Goal: Task Accomplishment & Management: Complete application form

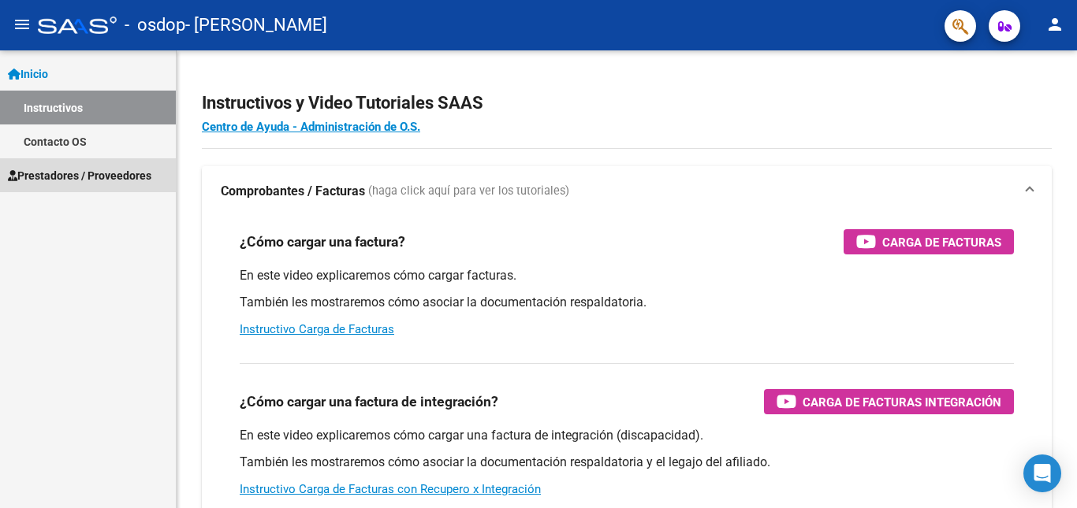
click at [96, 171] on span "Prestadores / Proveedores" at bounding box center [79, 175] width 143 height 17
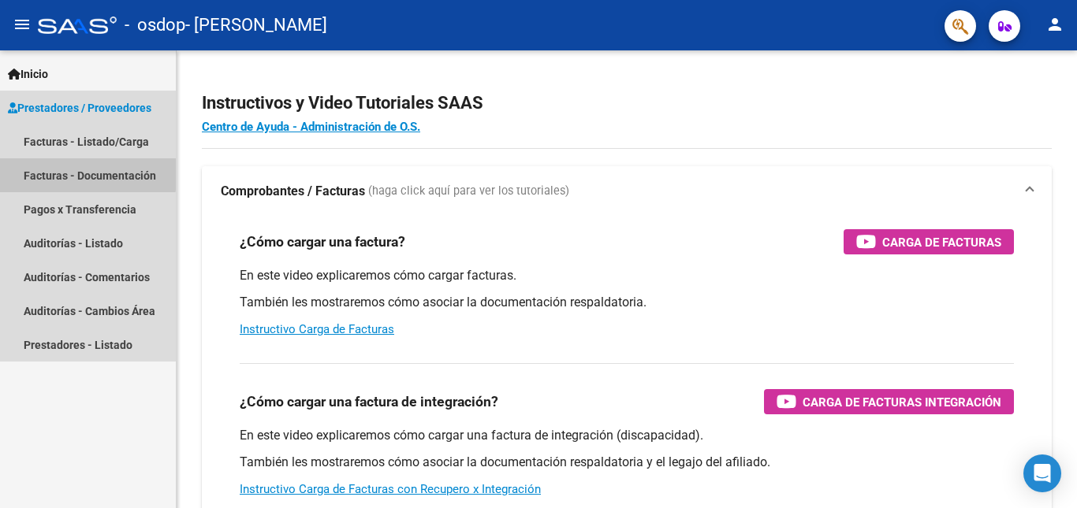
click at [84, 173] on link "Facturas - Documentación" at bounding box center [88, 175] width 176 height 34
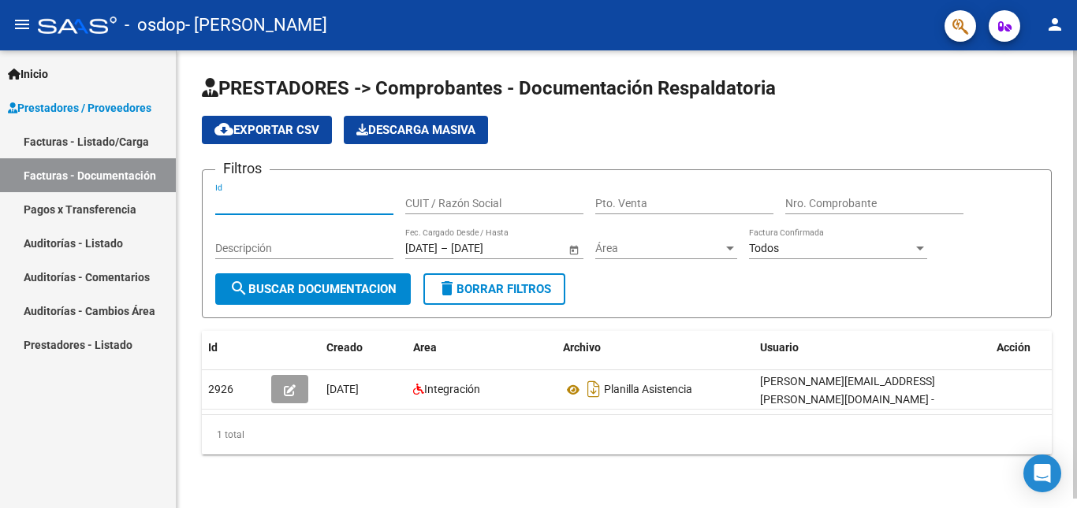
click at [248, 203] on input "Id" at bounding box center [304, 203] width 178 height 13
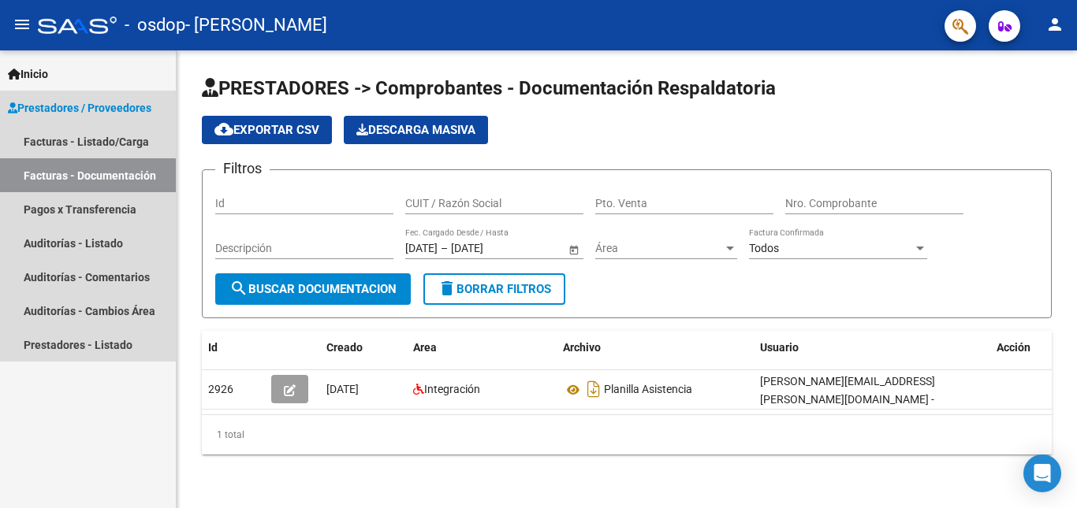
click at [102, 104] on span "Prestadores / Proveedores" at bounding box center [79, 107] width 143 height 17
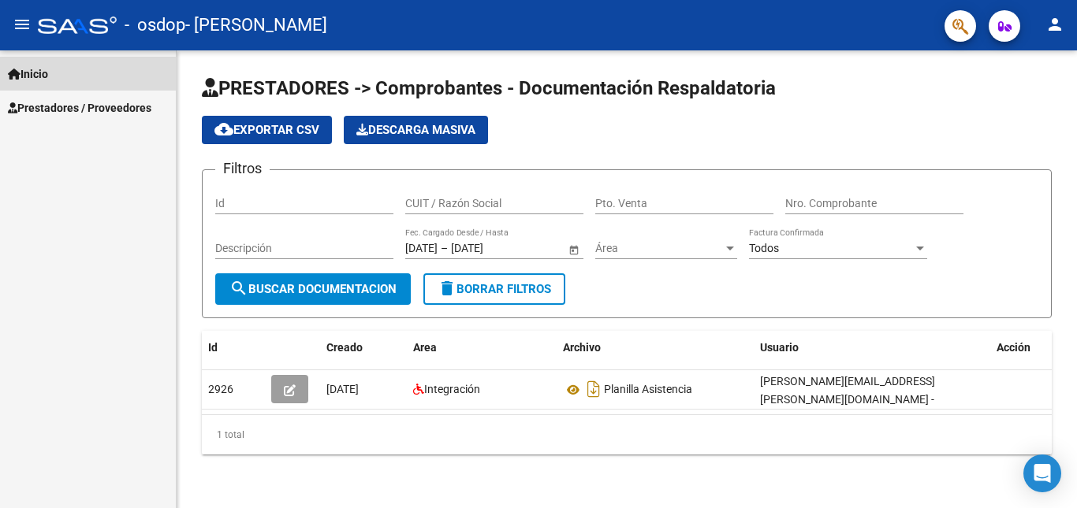
click at [48, 76] on span "Inicio" at bounding box center [28, 73] width 40 height 17
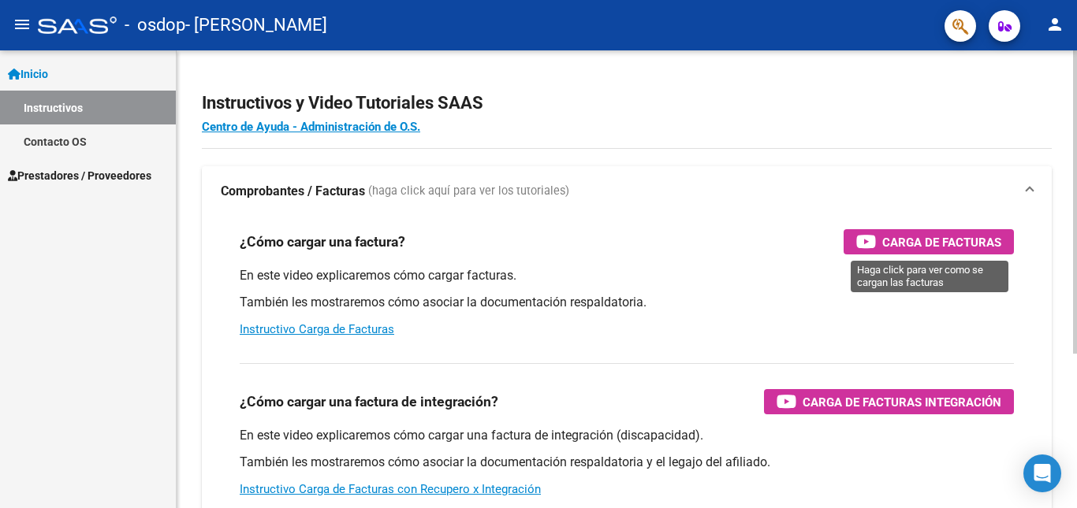
click at [907, 244] on span "Carga de Facturas" at bounding box center [941, 243] width 119 height 20
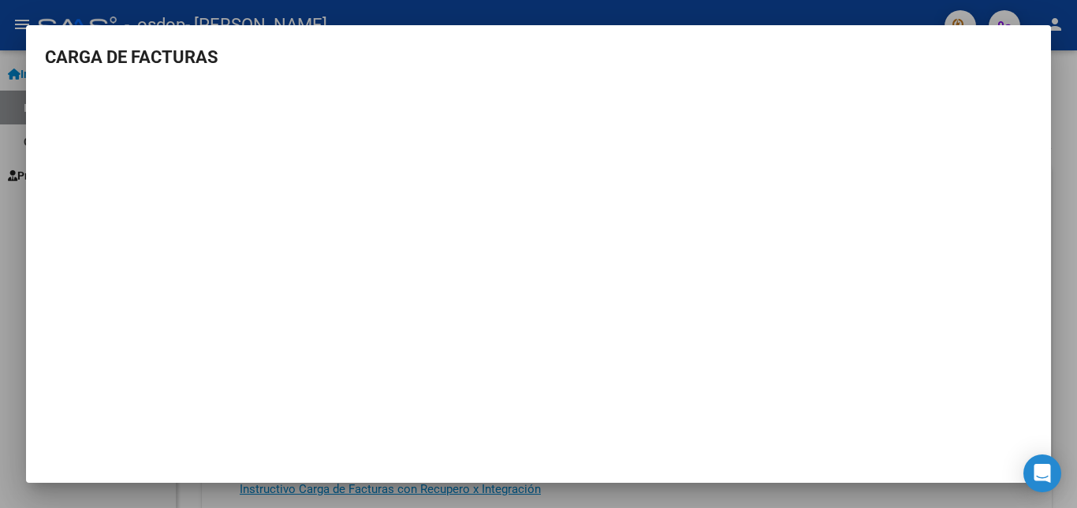
click at [957, 71] on mat-dialog-content "CARGA DE FACTURAS" at bounding box center [538, 243] width 1025 height 399
click at [90, 11] on div at bounding box center [538, 254] width 1077 height 508
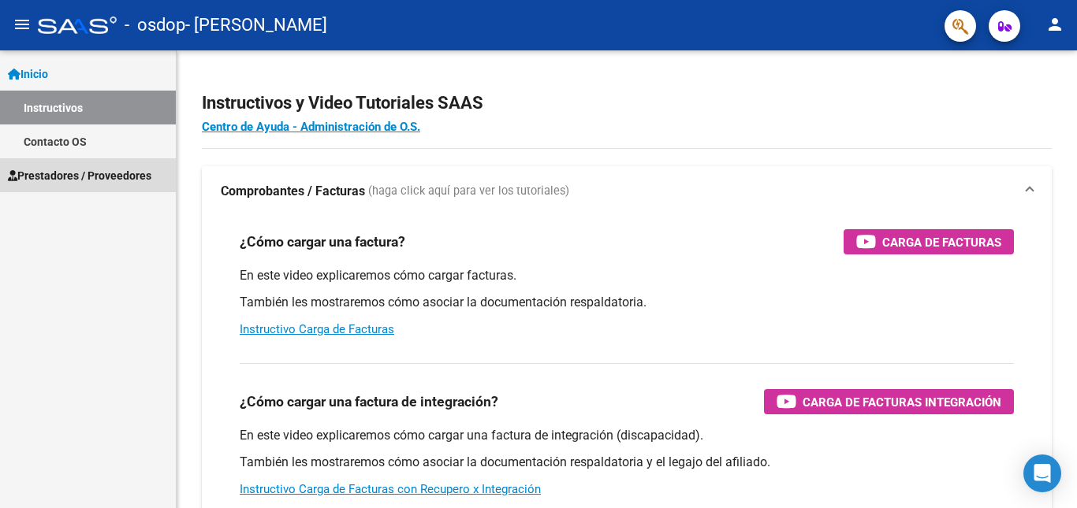
click at [75, 172] on span "Prestadores / Proveedores" at bounding box center [79, 175] width 143 height 17
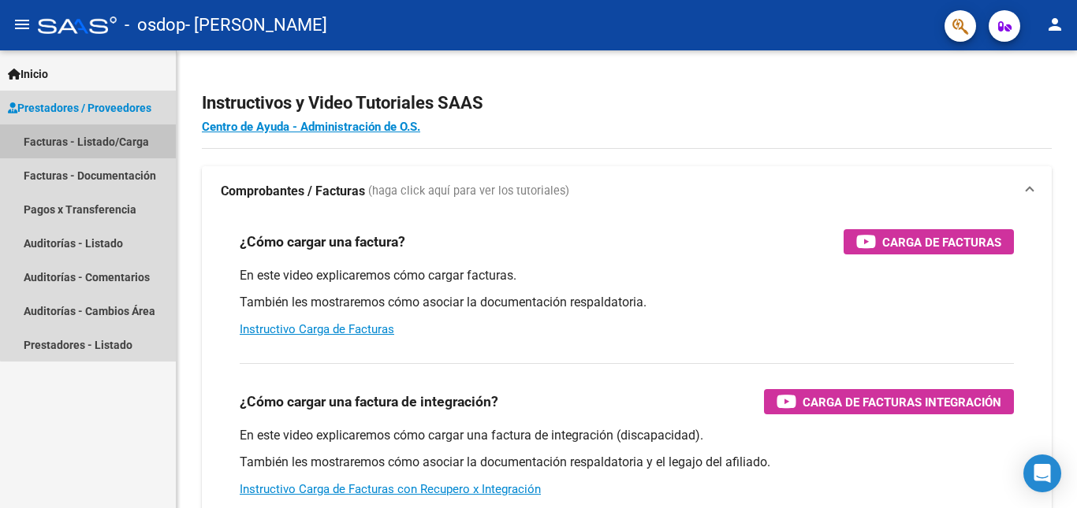
click at [100, 141] on link "Facturas - Listado/Carga" at bounding box center [88, 142] width 176 height 34
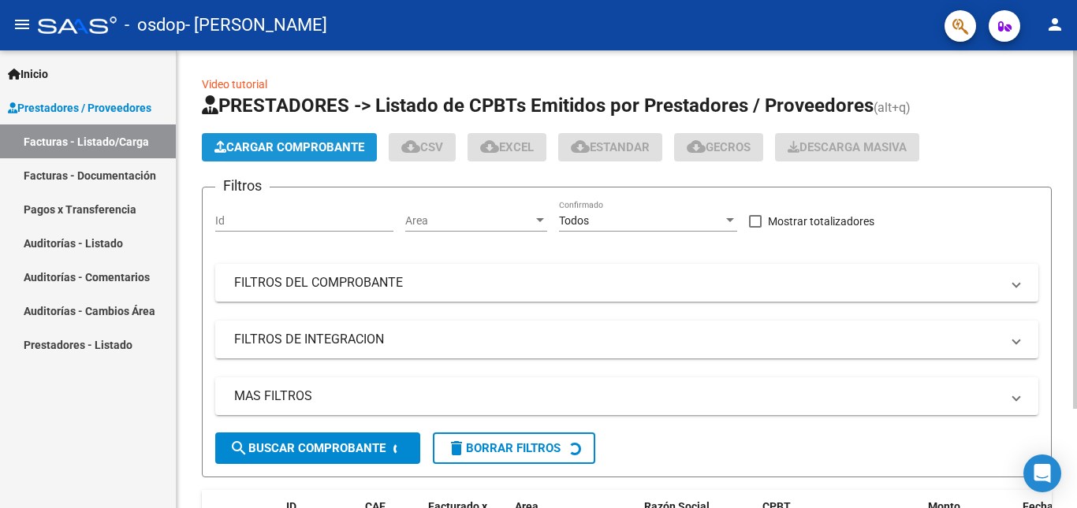
click at [277, 151] on span "Cargar Comprobante" at bounding box center [289, 147] width 150 height 14
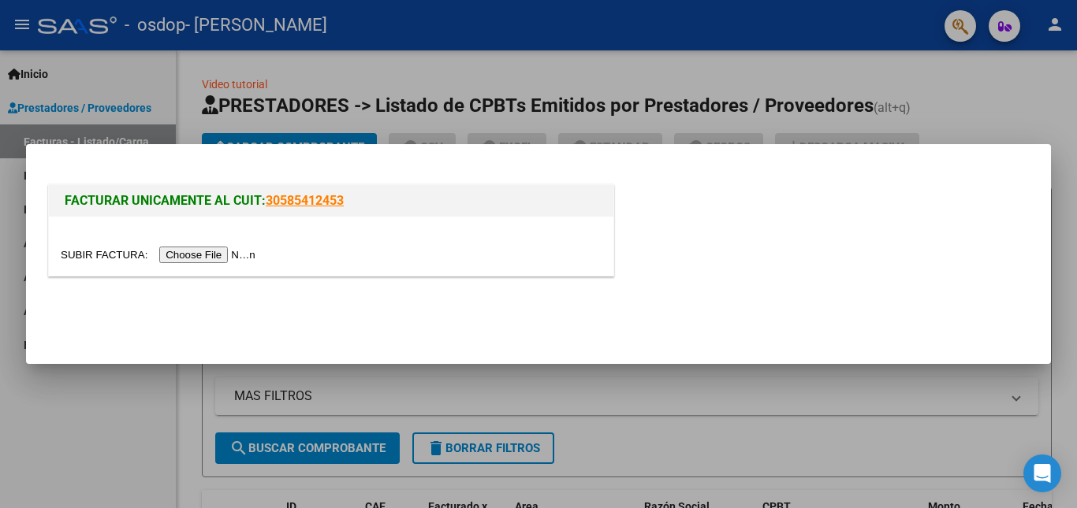
click at [189, 253] on input "file" at bounding box center [160, 255] width 199 height 17
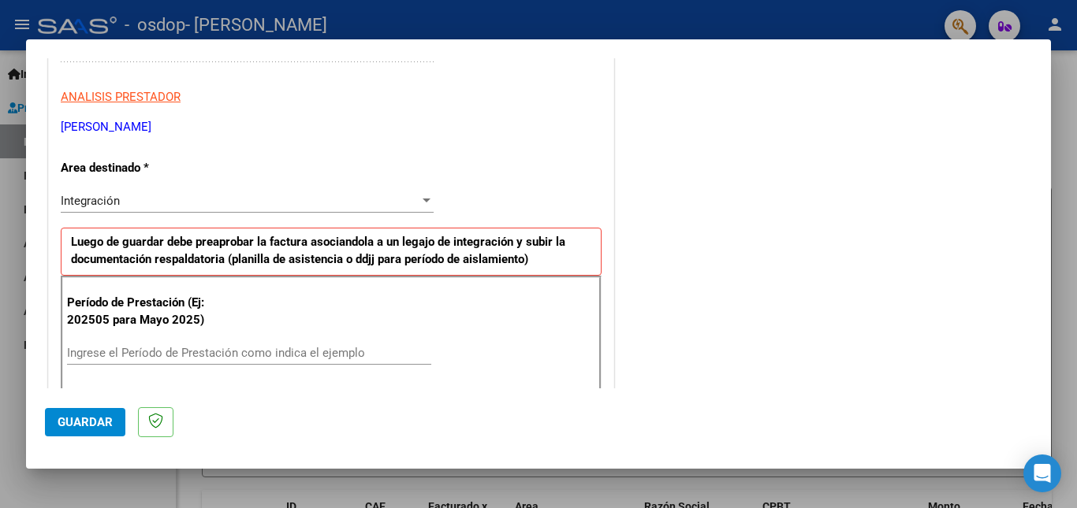
scroll to position [272, 0]
click at [366, 203] on div "Integración" at bounding box center [240, 199] width 359 height 14
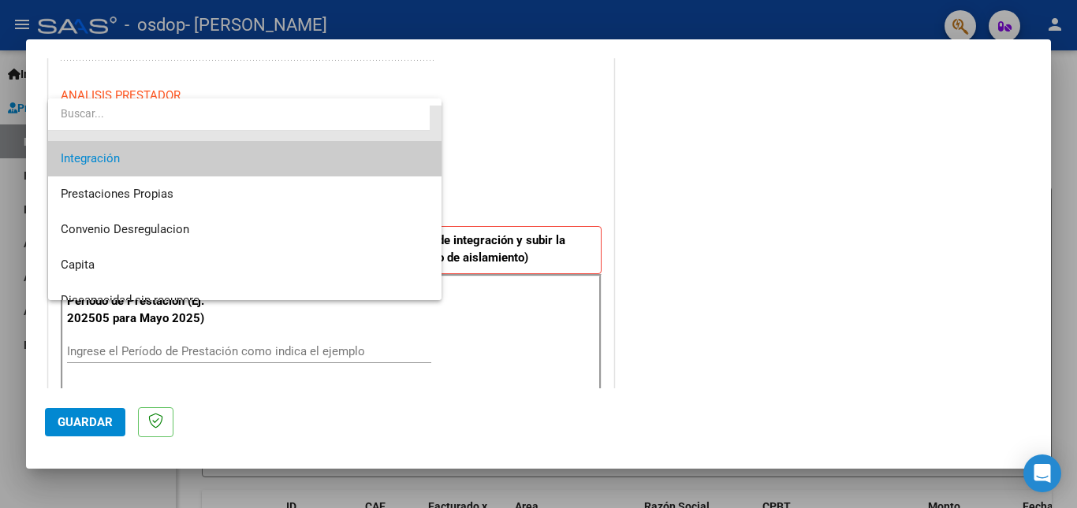
scroll to position [102, 0]
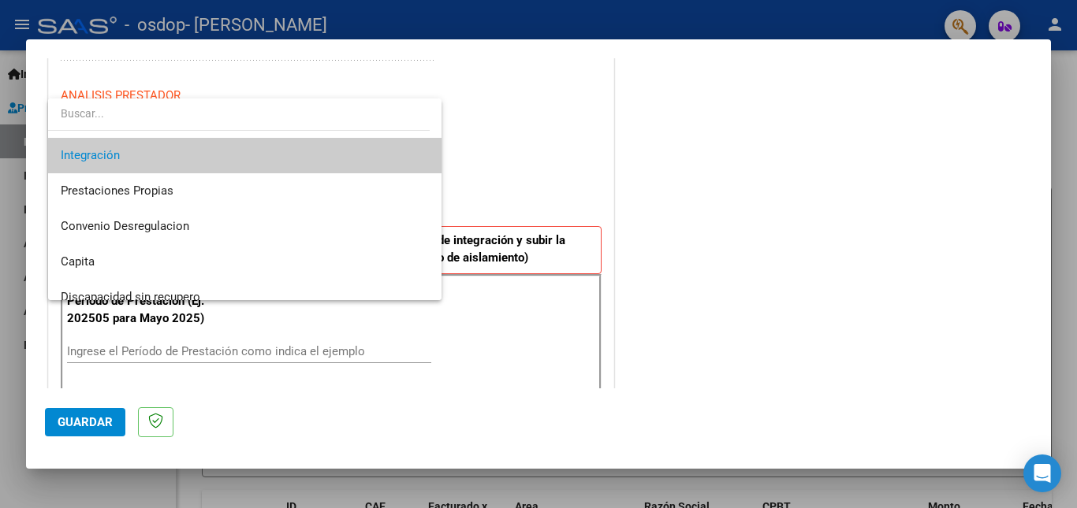
click at [537, 163] on div at bounding box center [538, 254] width 1077 height 508
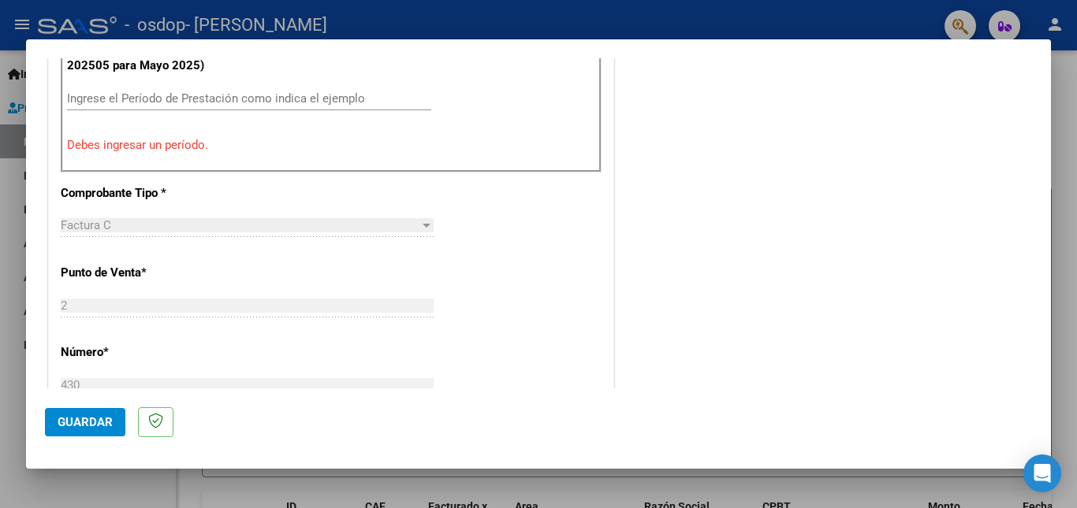
scroll to position [532, 0]
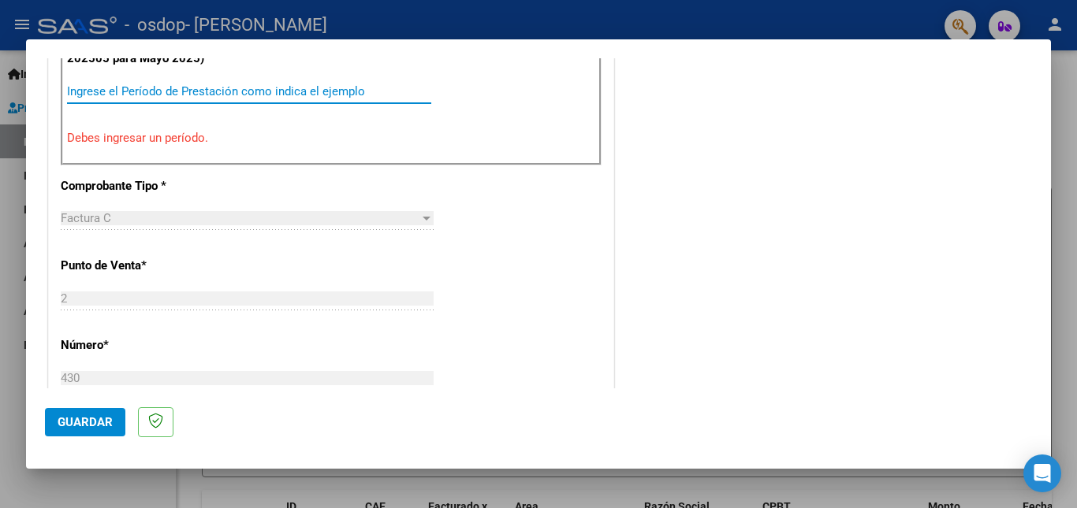
click at [220, 91] on input "Ingrese el Período de Prestación como indica el ejemplo" at bounding box center [249, 91] width 364 height 14
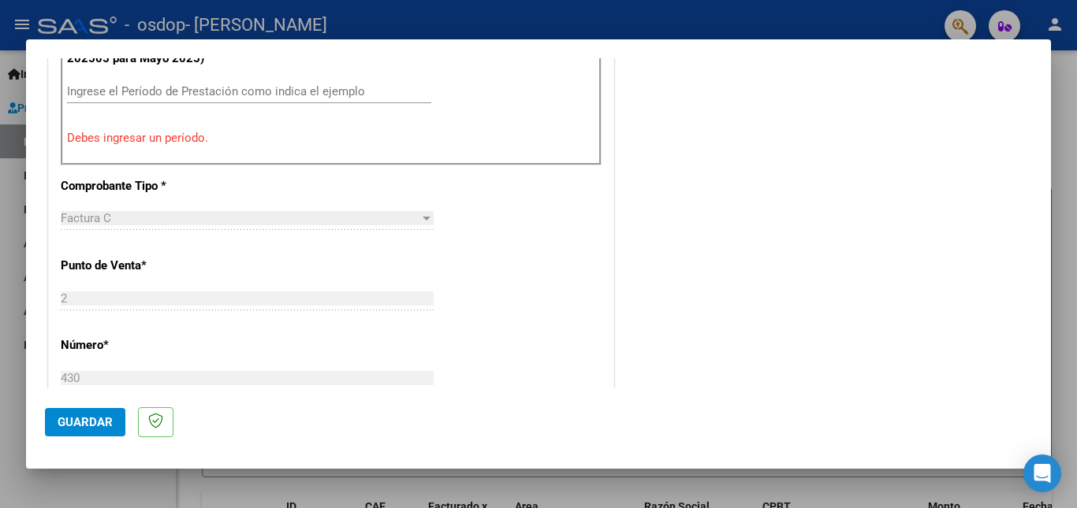
drag, startPoint x: 173, startPoint y: 128, endPoint x: 166, endPoint y: 143, distance: 15.9
click at [166, 143] on div "Período de Prestación (Ej: 202505 para [DATE]) Ingrese el Período de Prestación…" at bounding box center [331, 89] width 541 height 151
click at [166, 143] on p "Debes ingresar un período." at bounding box center [331, 138] width 528 height 18
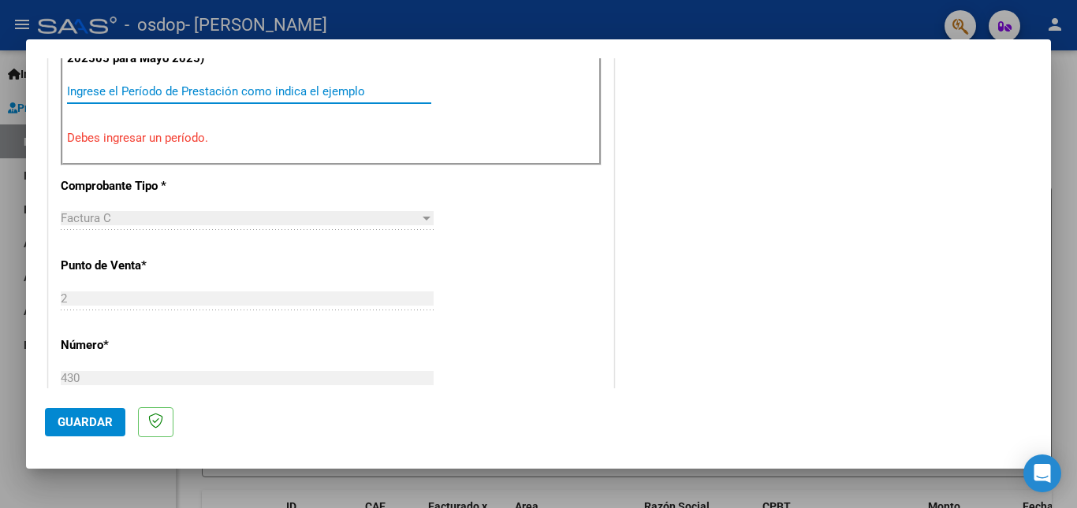
click at [106, 93] on input "Ingrese el Período de Prestación como indica el ejemplo" at bounding box center [249, 91] width 364 height 14
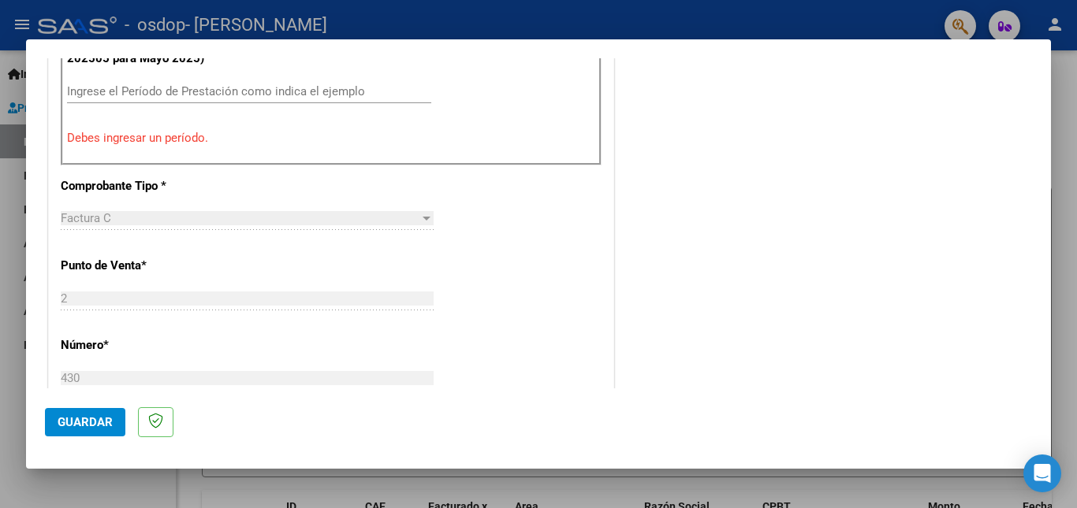
click at [99, 144] on p "Debes ingresar un período." at bounding box center [331, 138] width 528 height 18
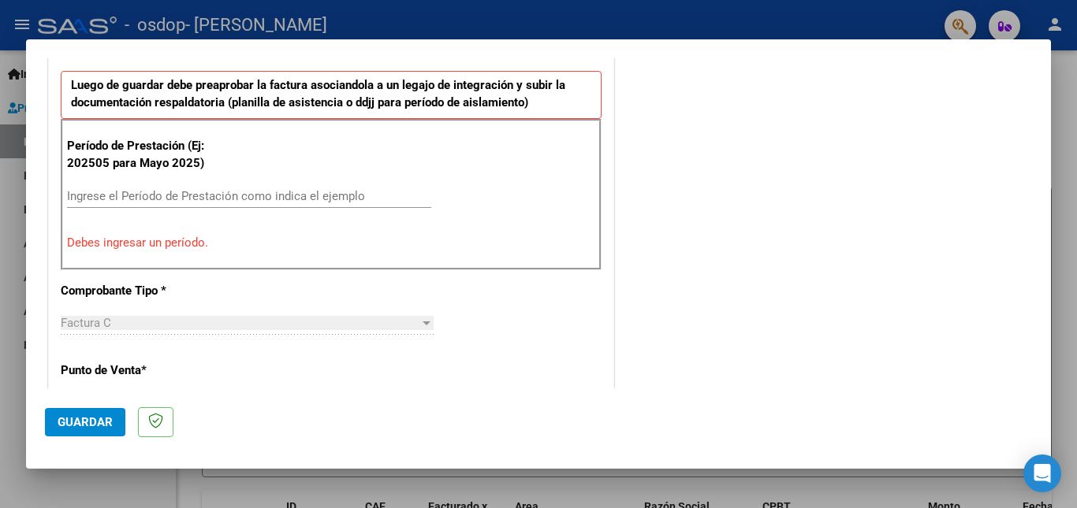
scroll to position [404, 0]
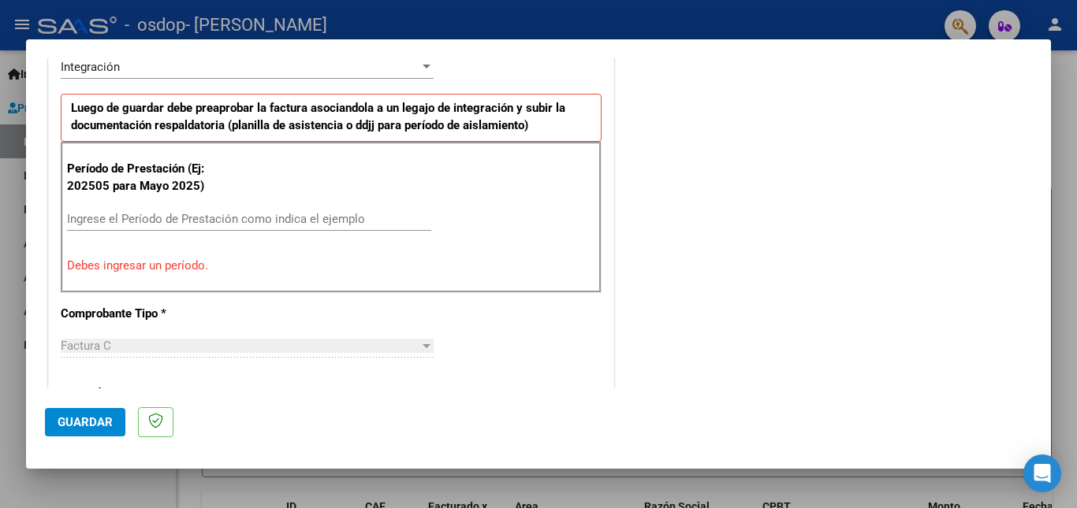
click at [347, 223] on input "Ingrese el Período de Prestación como indica el ejemplo" at bounding box center [249, 219] width 364 height 14
click at [415, 225] on input "Ingrese el Período de Prestación como indica el ejemplo" at bounding box center [249, 219] width 364 height 14
click at [168, 270] on p "Debes ingresar un período." at bounding box center [331, 266] width 528 height 18
click at [181, 285] on div "Período de Prestación (Ej: 202505 para [DATE]) Ingrese el Período de Prestación…" at bounding box center [331, 217] width 541 height 151
click at [213, 222] on input "Ingrese el Período de Prestación como indica el ejemplo" at bounding box center [249, 219] width 364 height 14
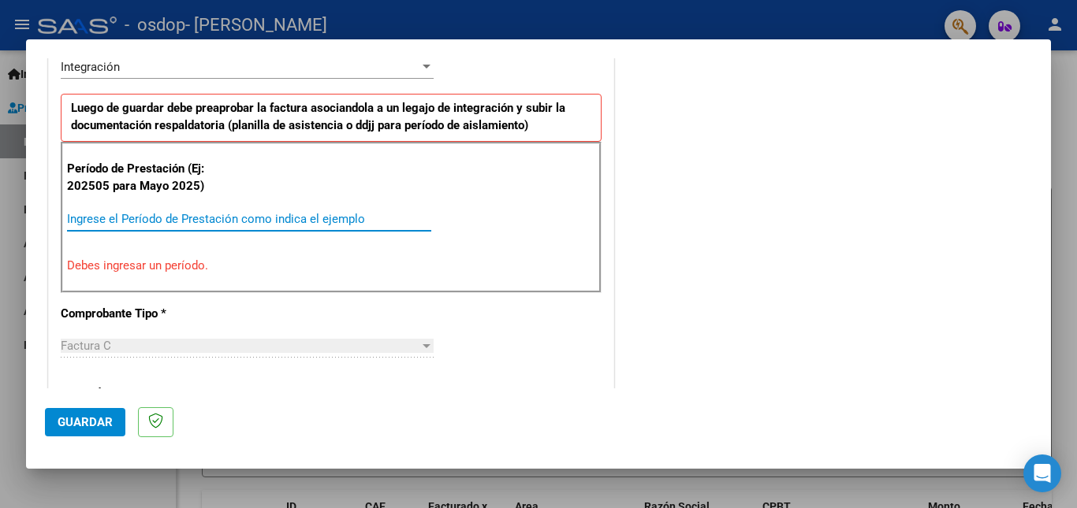
click at [169, 188] on p "Período de Prestación (Ej: 202505 para Mayo 2025)" at bounding box center [146, 177] width 158 height 35
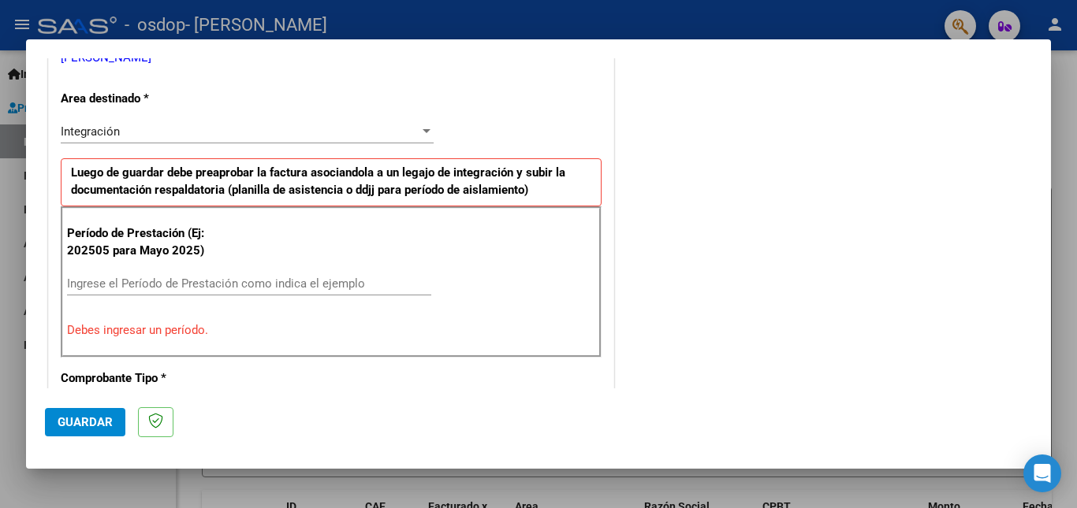
scroll to position [367, 0]
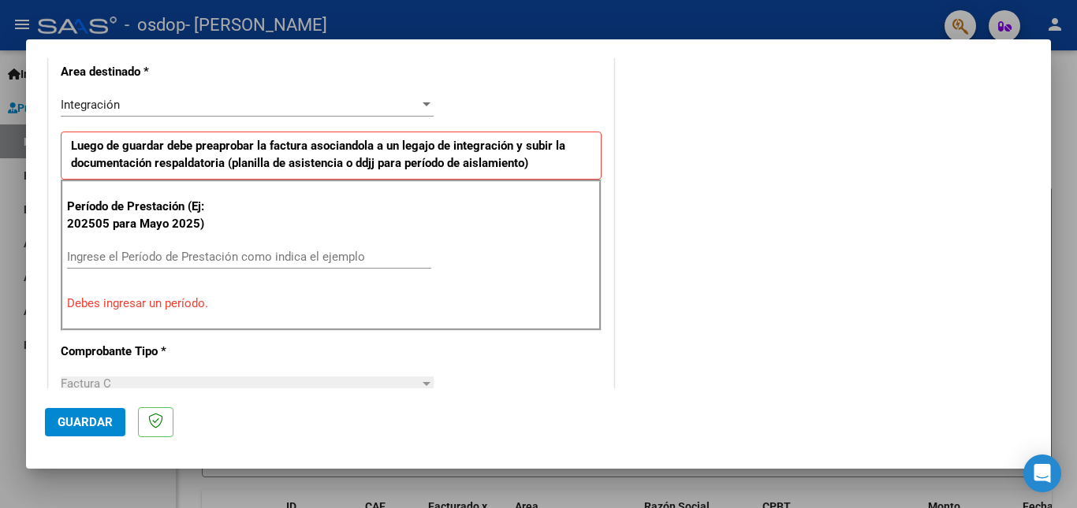
click at [165, 226] on p "Período de Prestación (Ej: 202505 para Mayo 2025)" at bounding box center [146, 215] width 158 height 35
click at [192, 229] on p "Período de Prestación (Ej: 202505 para Mayo 2025)" at bounding box center [146, 215] width 158 height 35
click at [207, 262] on input "Ingrese el Período de Prestación como indica el ejemplo" at bounding box center [249, 257] width 364 height 14
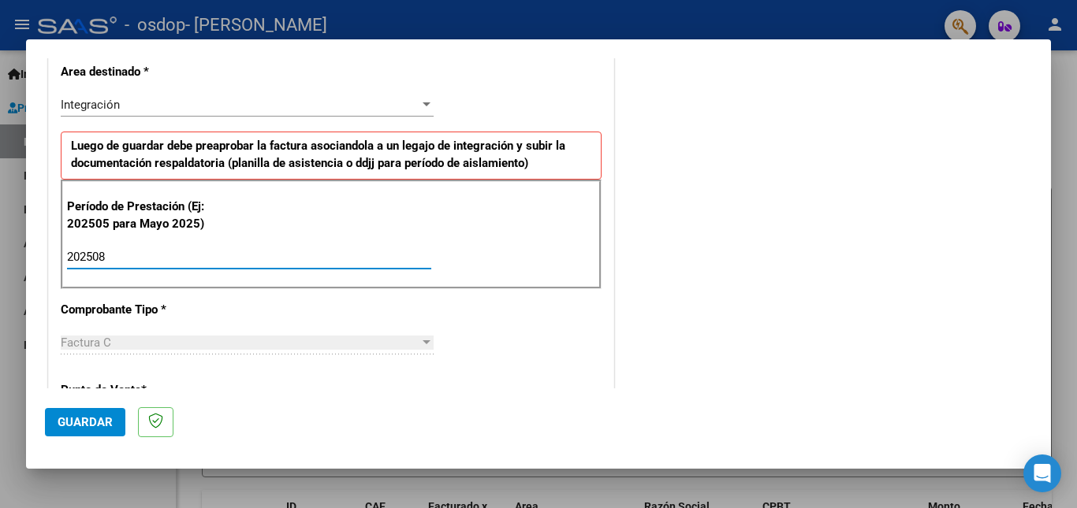
type input "202508"
click at [495, 353] on div "CUIT * 27-26594008-6 Ingresar CUIT ANALISIS PRESTADOR [PERSON_NAME] [PERSON_NAM…" at bounding box center [331, 482] width 564 height 1186
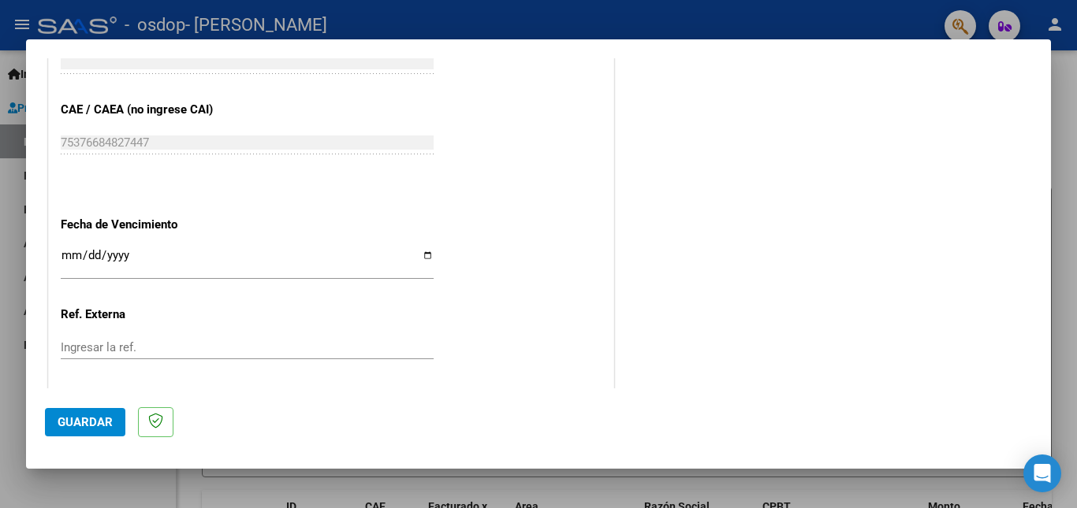
scroll to position [1007, 0]
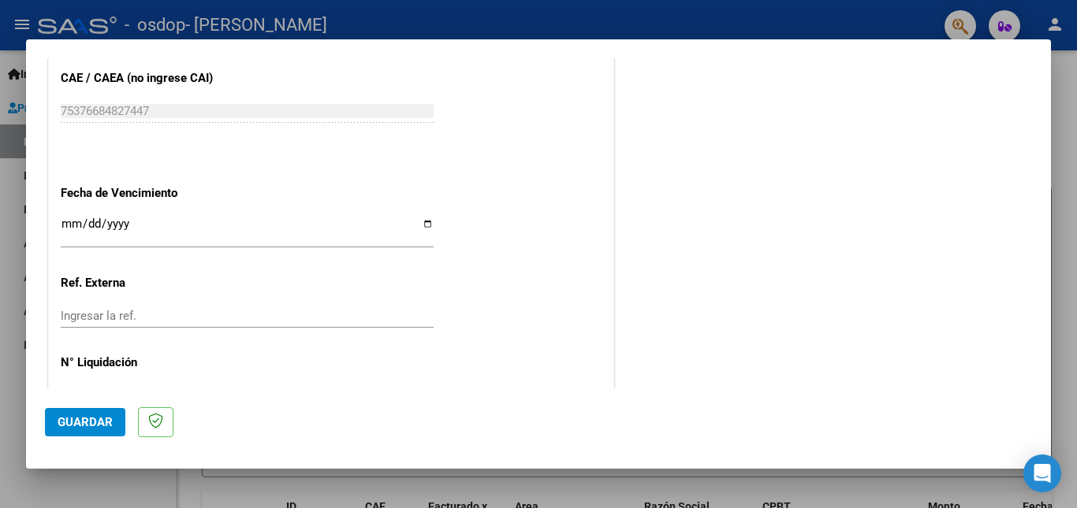
click at [85, 425] on span "Guardar" at bounding box center [85, 422] width 55 height 14
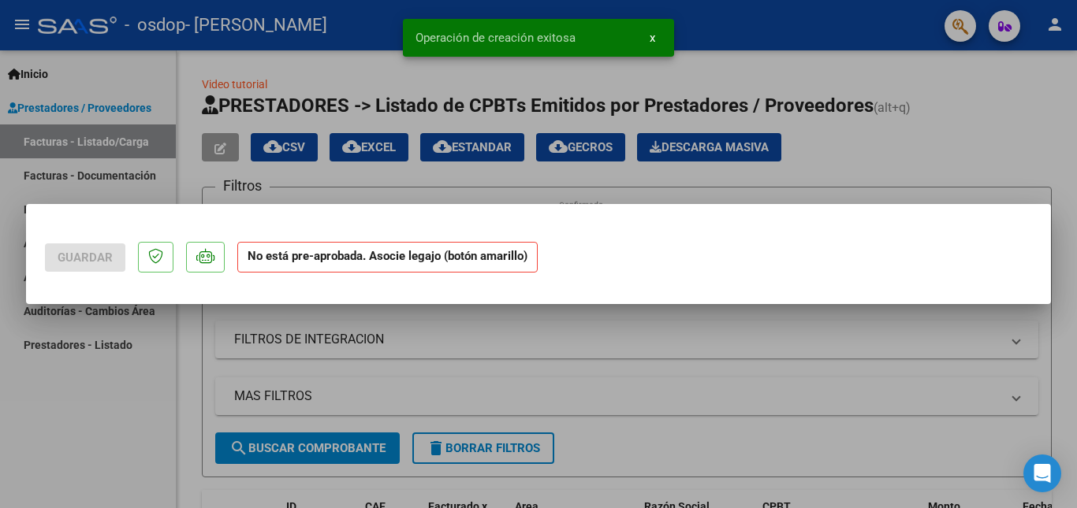
scroll to position [0, 0]
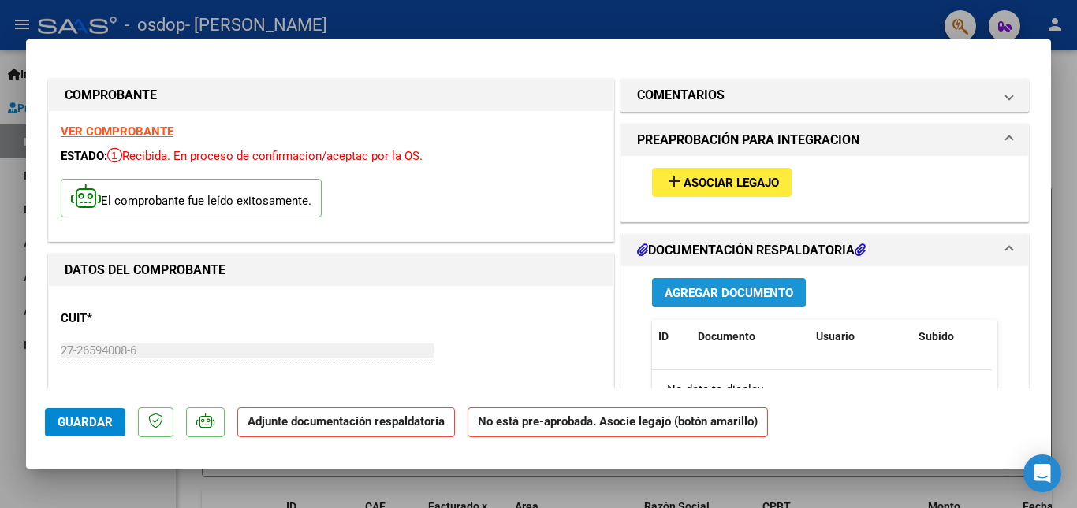
click at [687, 296] on span "Agregar Documento" at bounding box center [729, 293] width 128 height 14
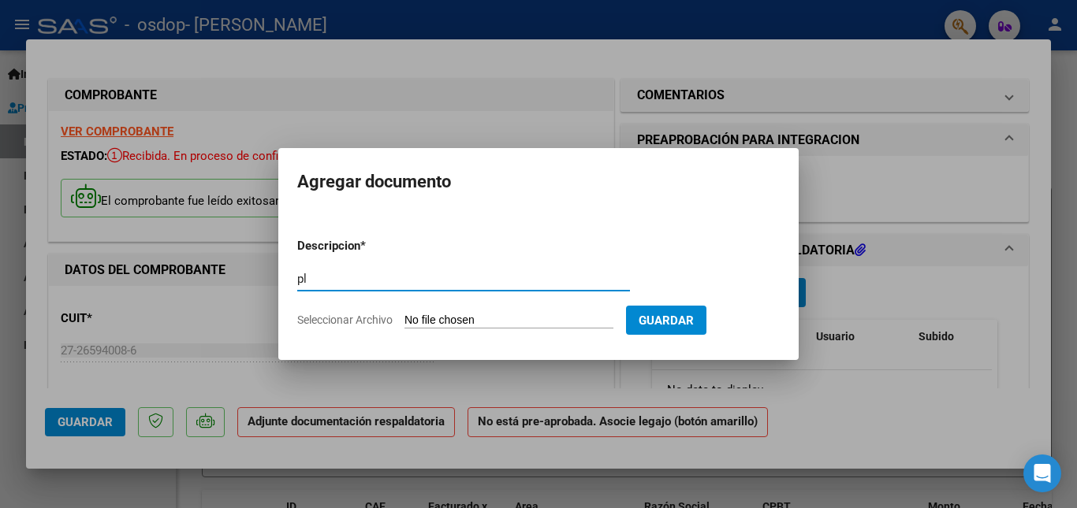
type input "p"
type input "planilla de asistencia agosto"
click at [432, 318] on input "Seleccionar Archivo" at bounding box center [508, 321] width 209 height 15
click at [479, 318] on input "Seleccionar Archivo" at bounding box center [508, 321] width 209 height 15
type input "C:\fakepath\planilla [PERSON_NAME].pdf"
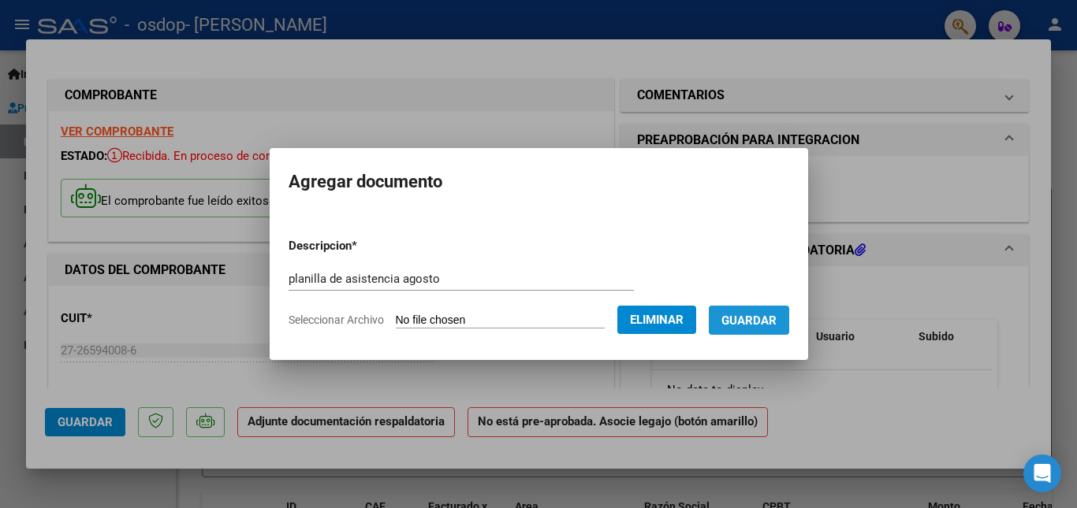
click at [750, 333] on button "Guardar" at bounding box center [749, 320] width 80 height 29
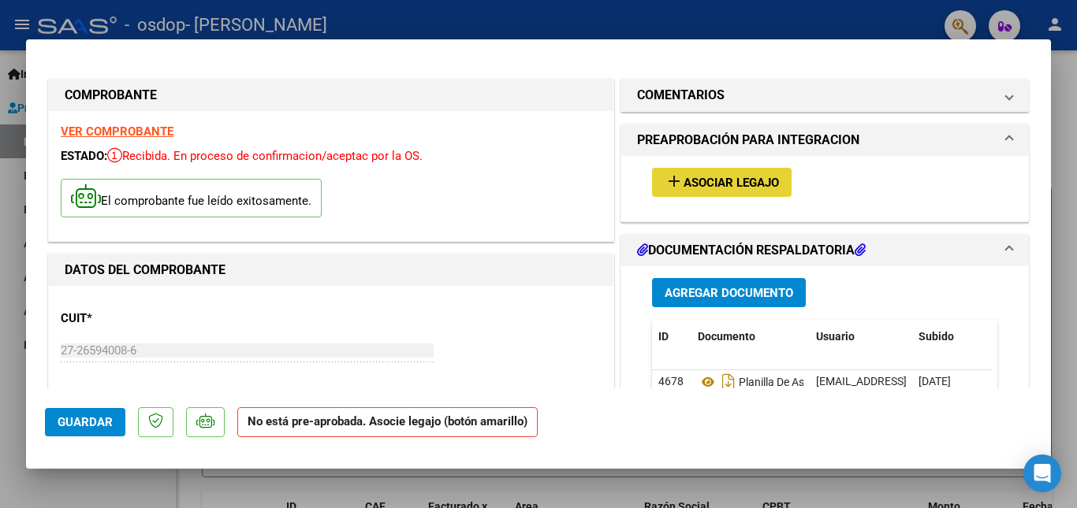
click at [704, 182] on span "Asociar Legajo" at bounding box center [730, 183] width 95 height 14
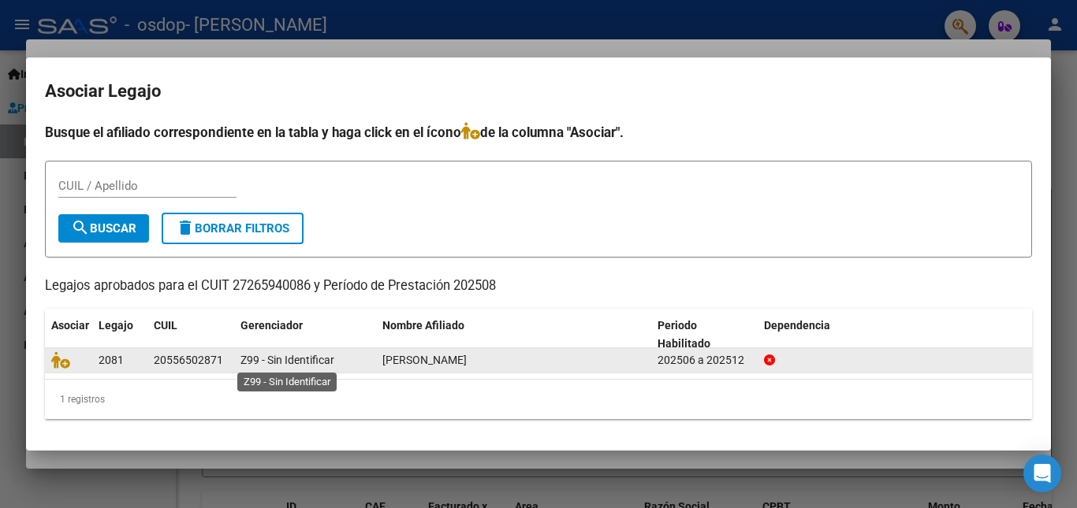
click at [288, 354] on span "Z99 - Sin Identificar" at bounding box center [287, 360] width 94 height 13
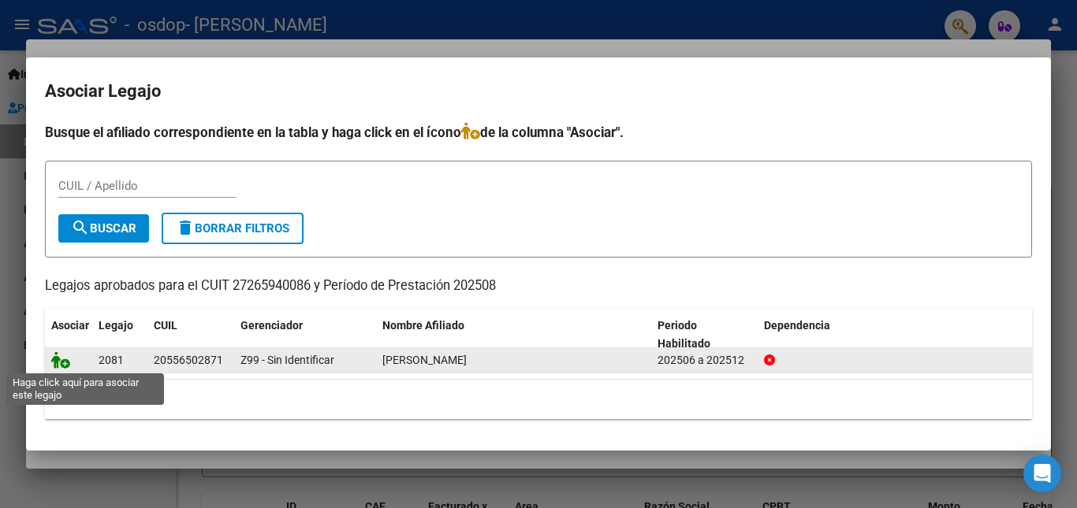
click at [57, 359] on icon at bounding box center [60, 360] width 19 height 17
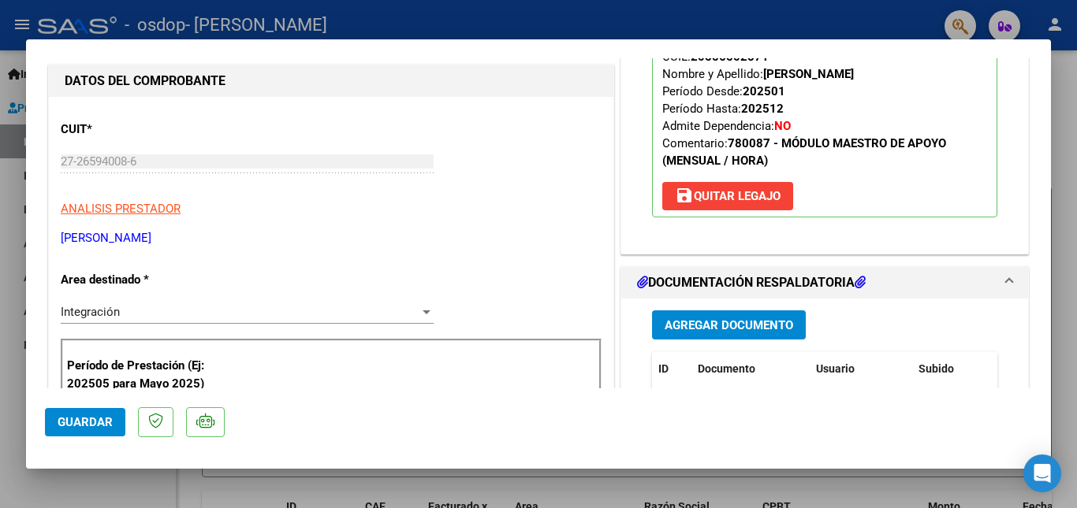
scroll to position [273, 0]
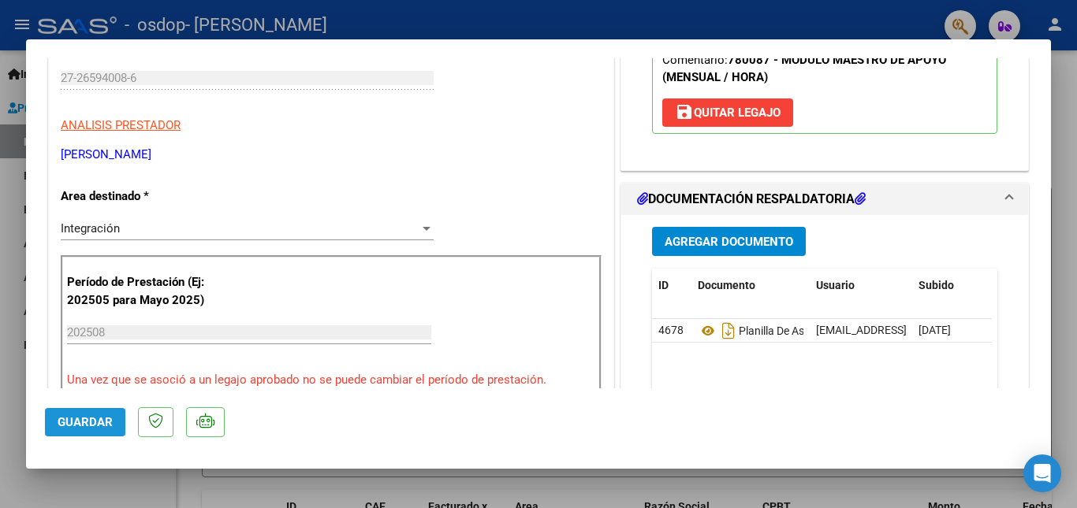
click at [69, 425] on span "Guardar" at bounding box center [85, 422] width 55 height 14
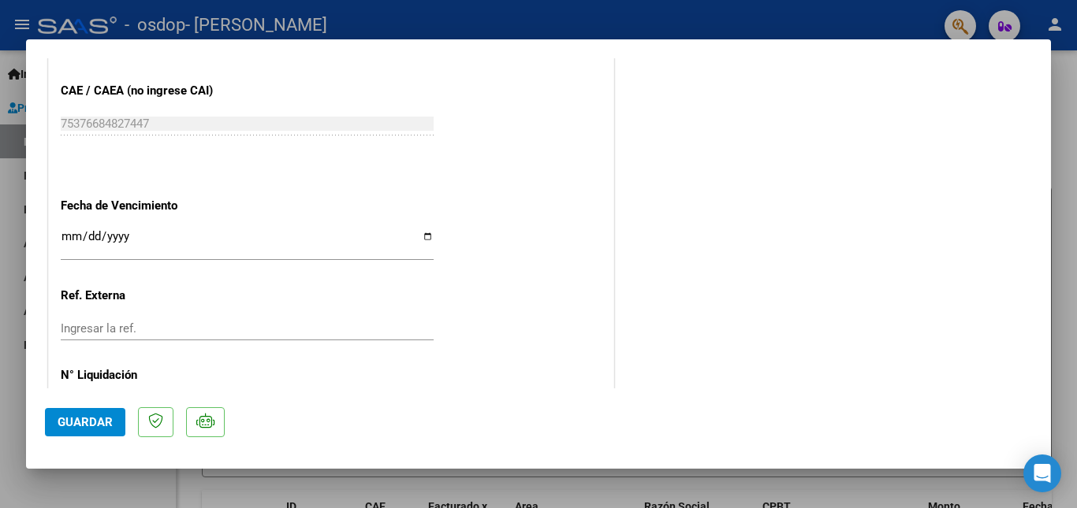
scroll to position [1081, 0]
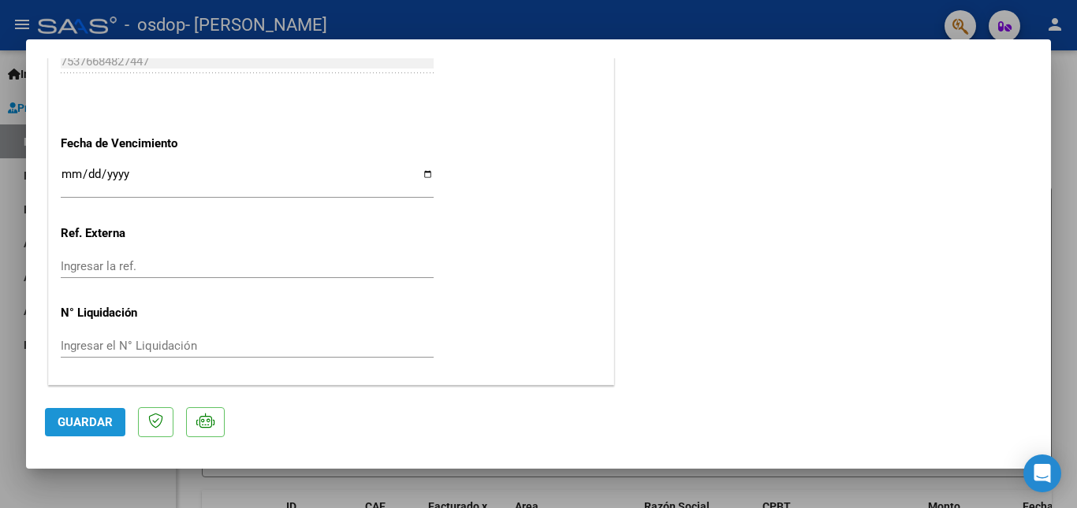
click at [70, 422] on span "Guardar" at bounding box center [85, 422] width 55 height 14
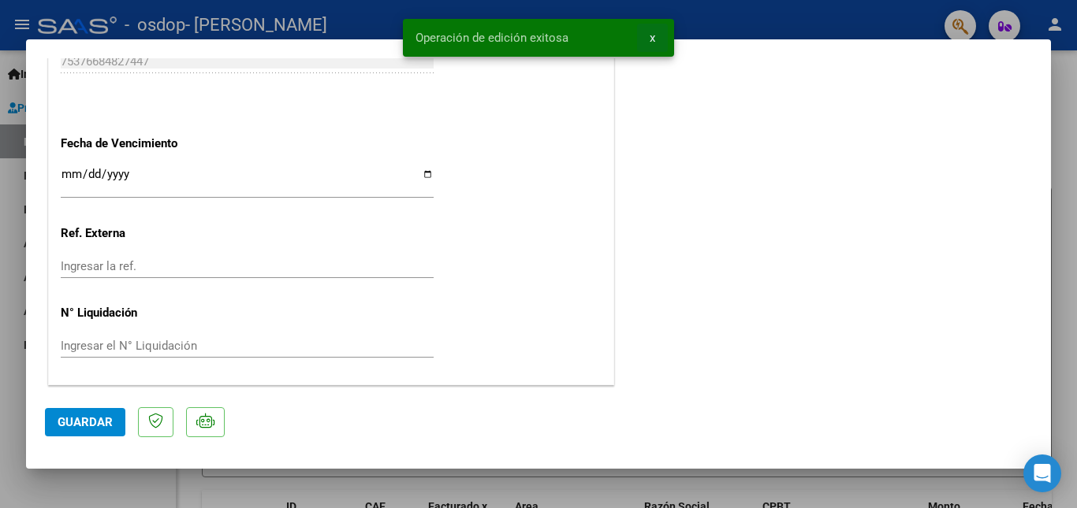
click at [654, 35] on span "x" at bounding box center [653, 38] width 6 height 14
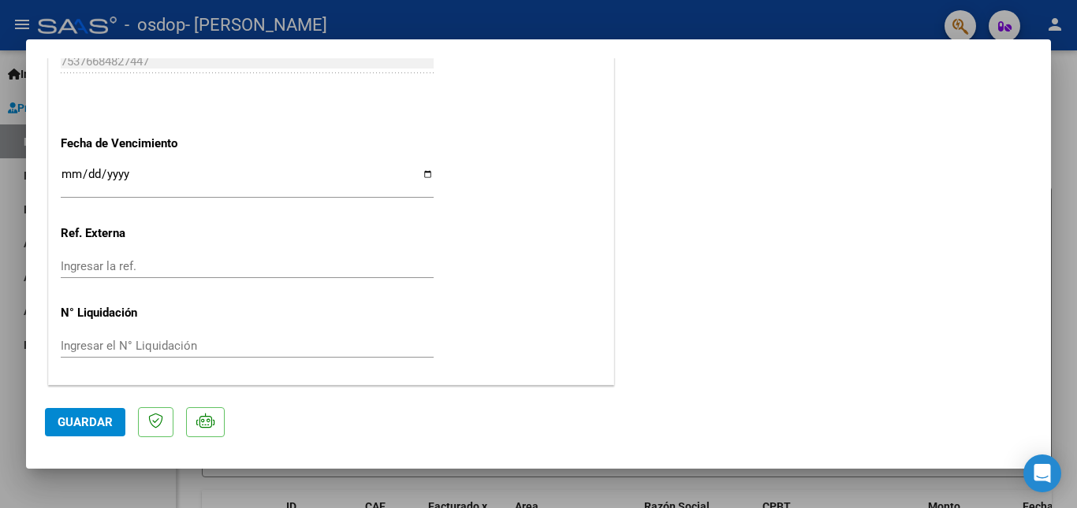
click at [4, 73] on div at bounding box center [538, 254] width 1077 height 508
type input "$ 0,00"
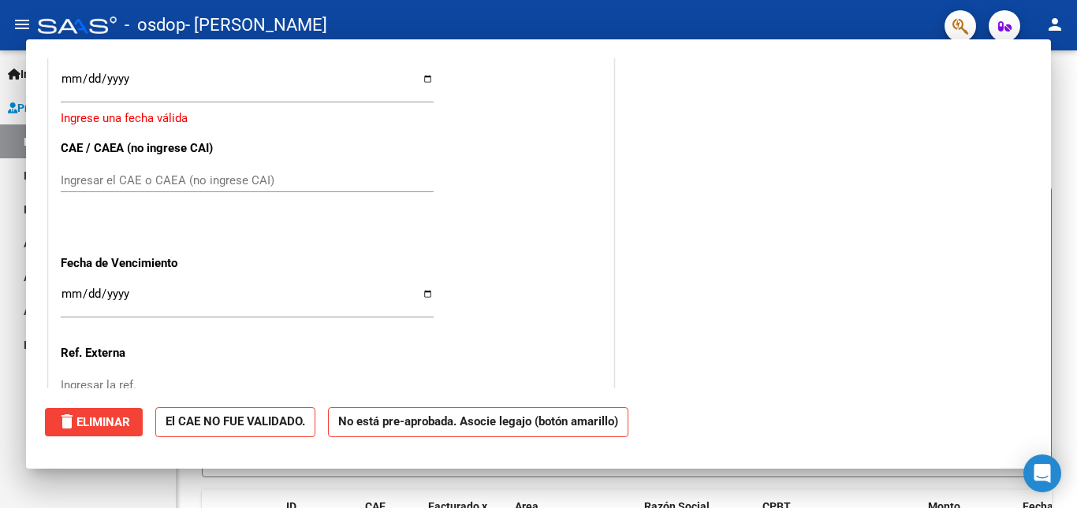
scroll to position [0, 0]
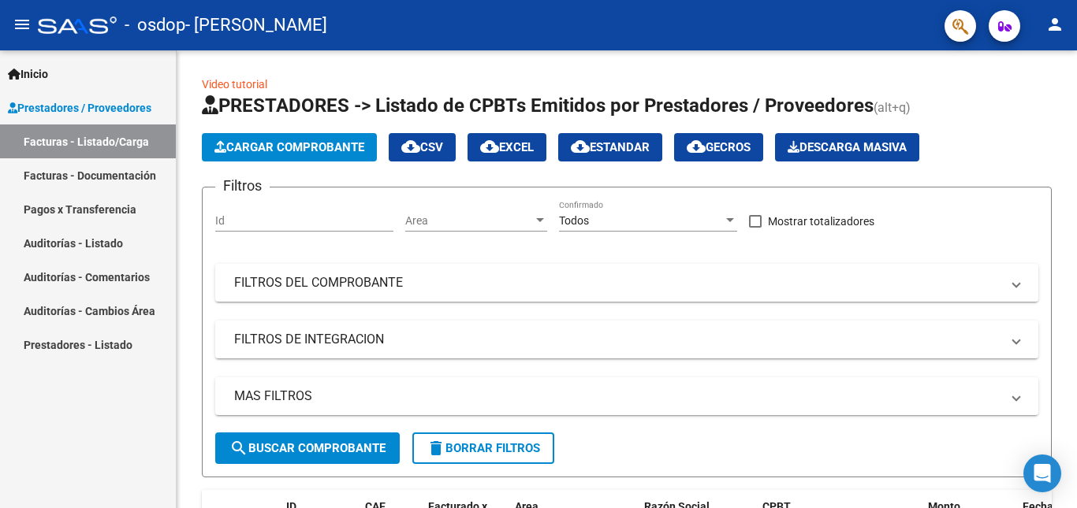
click at [1051, 22] on mat-icon "person" at bounding box center [1054, 24] width 19 height 19
click at [25, 73] on div at bounding box center [538, 254] width 1077 height 508
click at [12, 73] on icon at bounding box center [14, 74] width 13 height 11
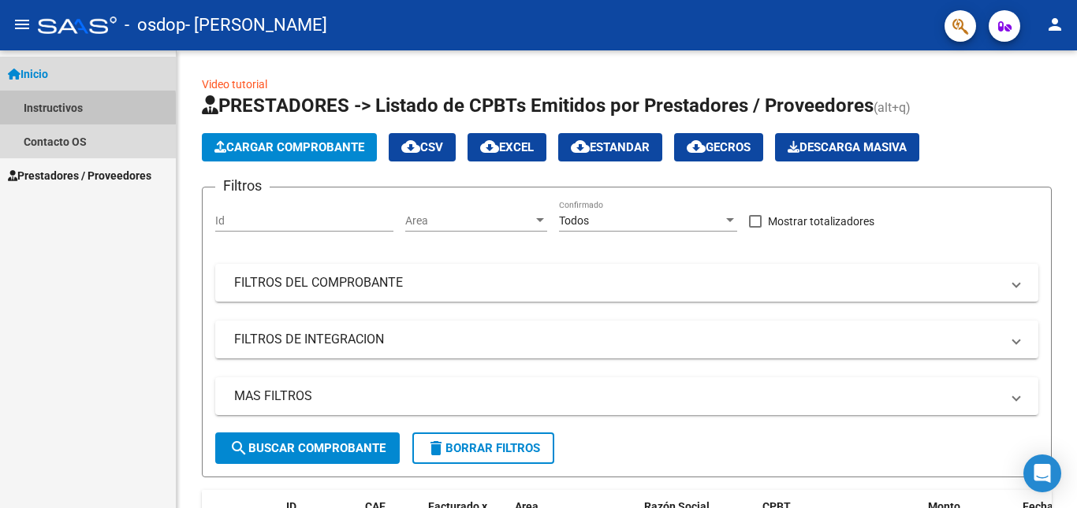
click at [29, 109] on link "Instructivos" at bounding box center [88, 108] width 176 height 34
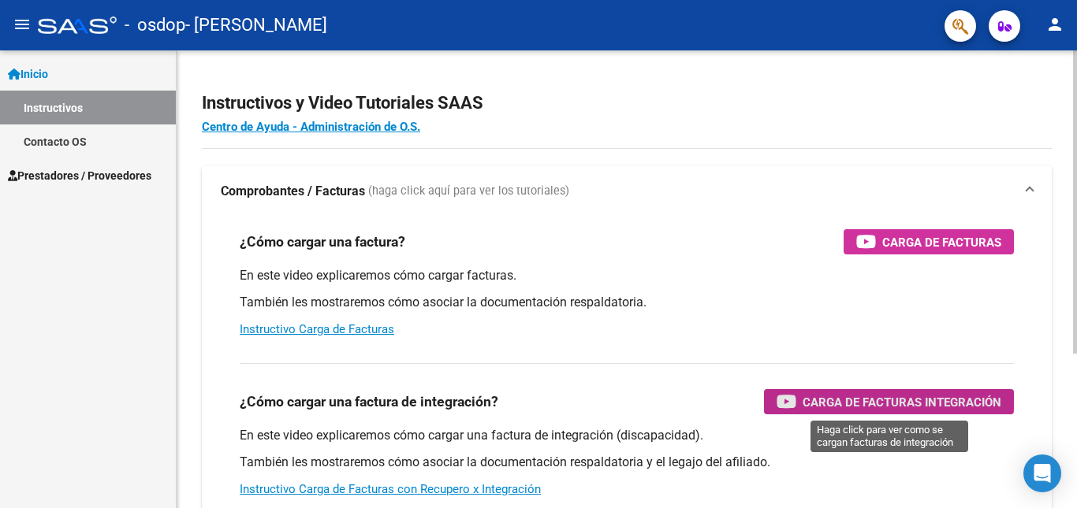
click at [881, 397] on span "Carga de Facturas Integración" at bounding box center [902, 403] width 199 height 20
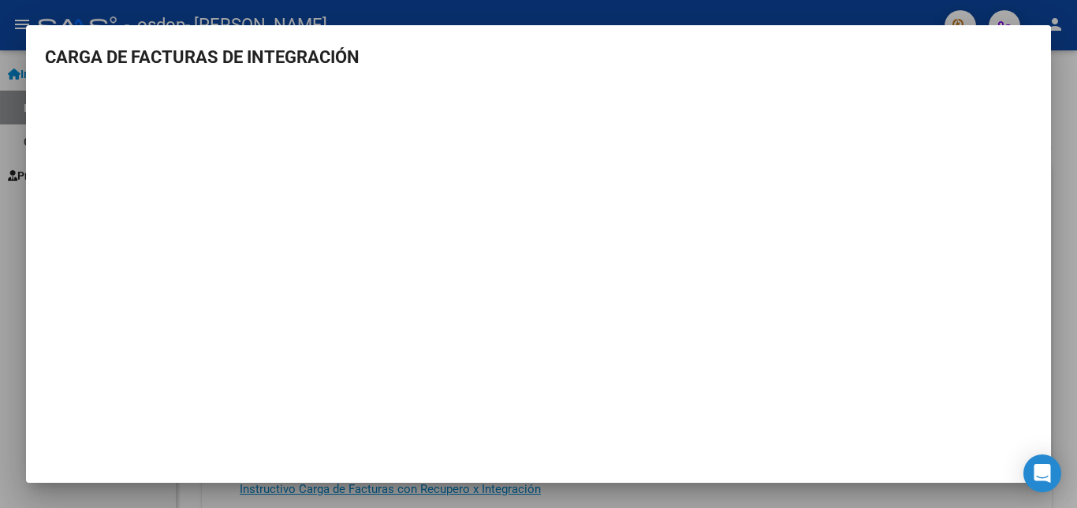
click at [695, 0] on div at bounding box center [538, 254] width 1077 height 508
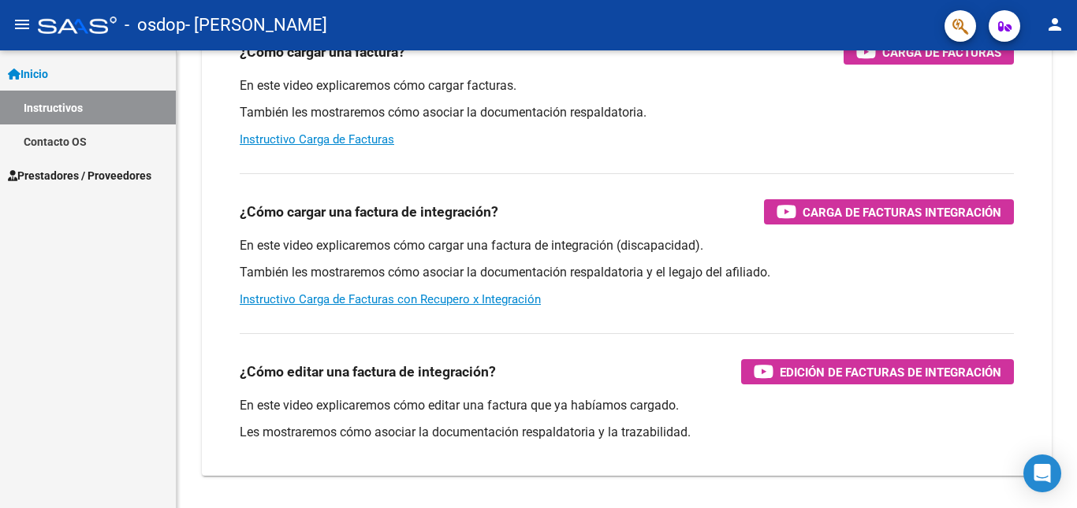
scroll to position [233, 0]
